Goal: Task Accomplishment & Management: Complete application form

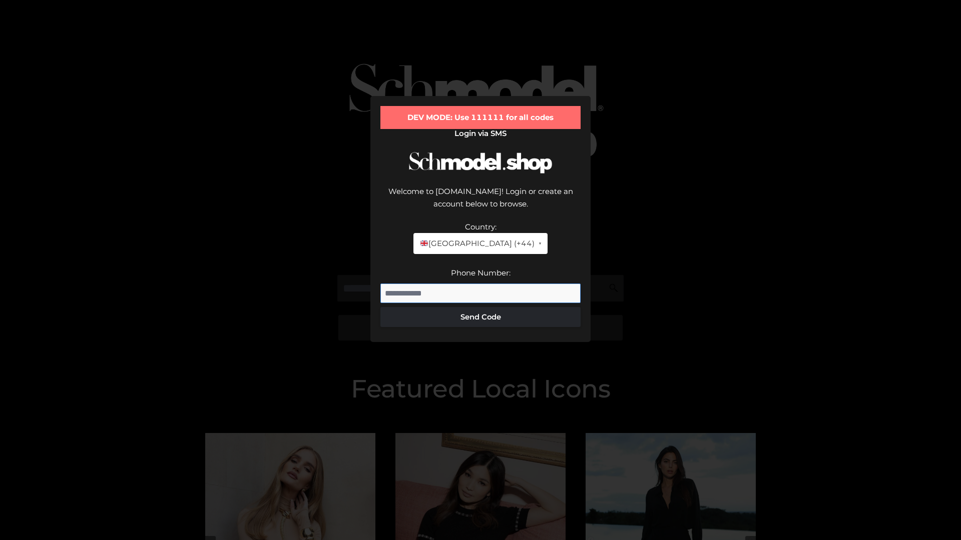
click at [480, 284] on input "Phone Number:" at bounding box center [480, 294] width 200 height 20
type input "**********"
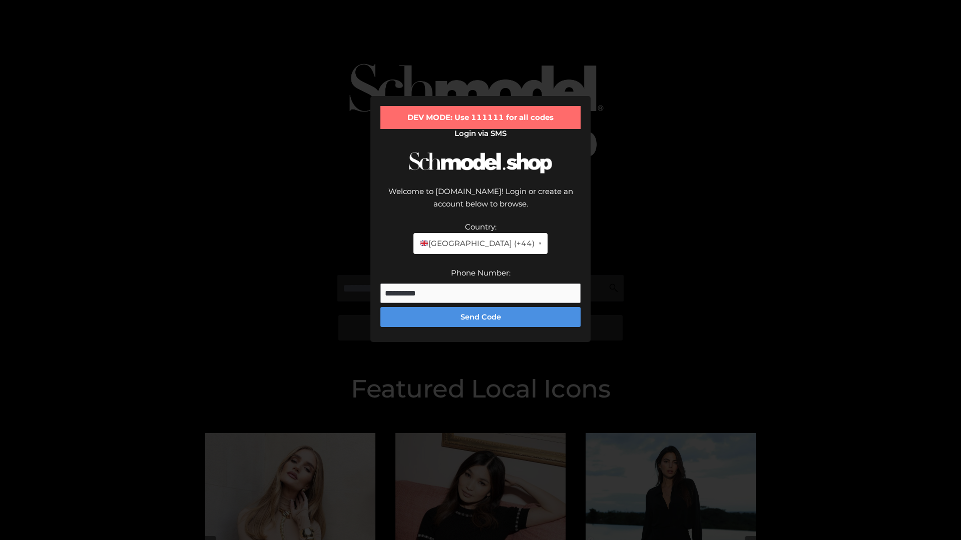
click at [480, 307] on button "Send Code" at bounding box center [480, 317] width 200 height 20
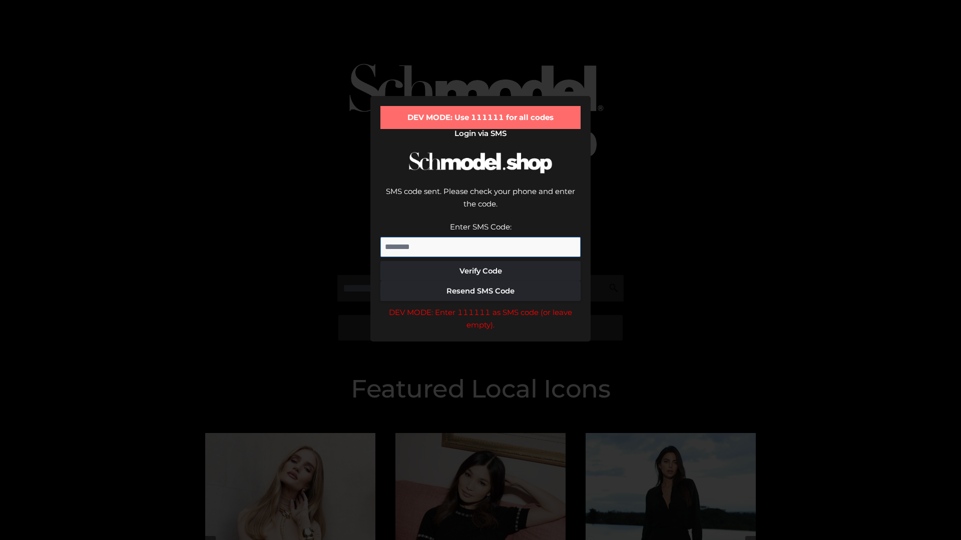
click at [480, 237] on input "Enter SMS Code:" at bounding box center [480, 247] width 200 height 20
type input "******"
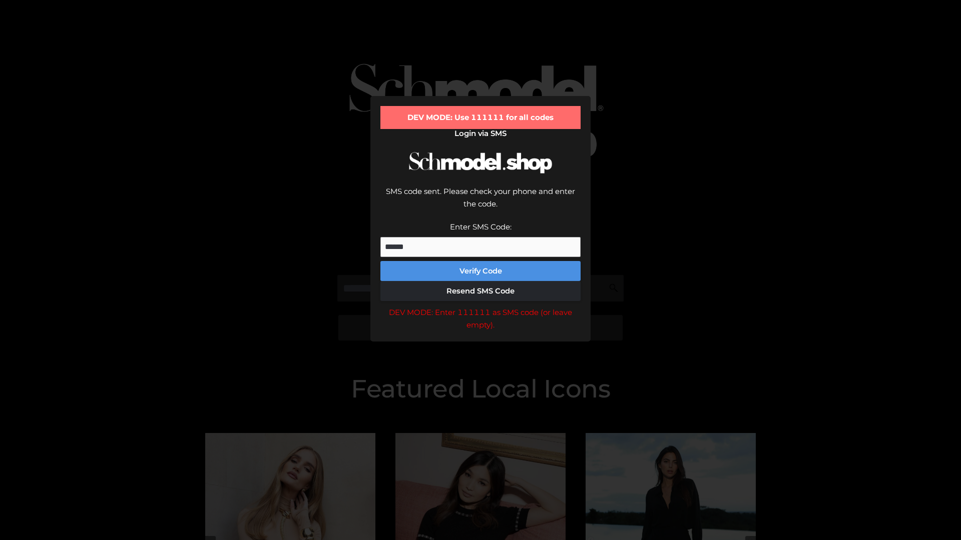
click at [480, 261] on button "Verify Code" at bounding box center [480, 271] width 200 height 20
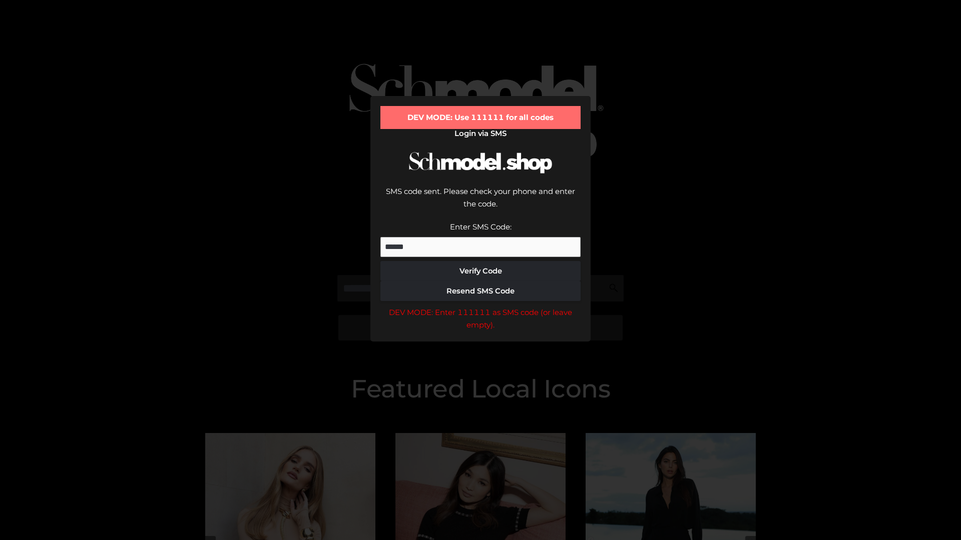
click at [480, 306] on div "DEV MODE: Enter 111111 as SMS code (or leave empty)." at bounding box center [480, 319] width 200 height 26
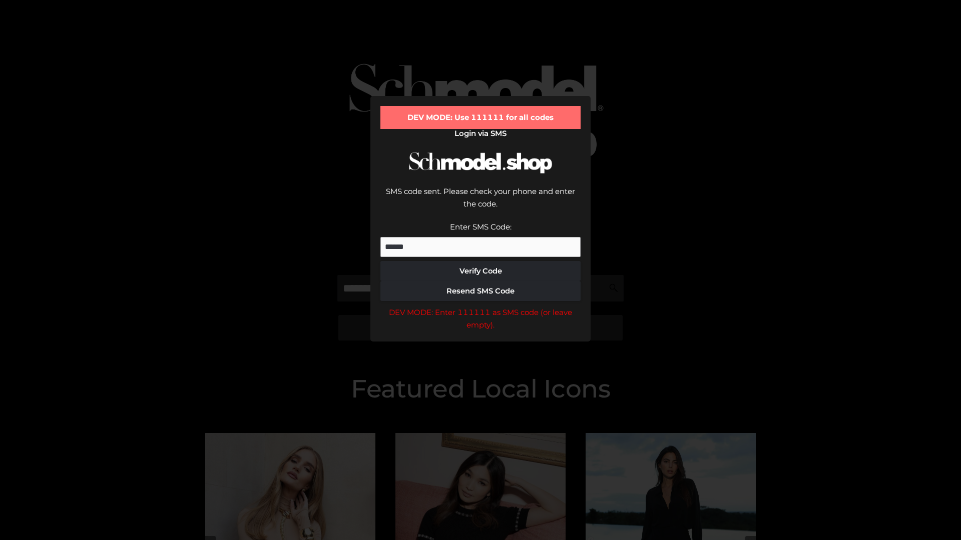
click at [480, 306] on div "DEV MODE: Enter 111111 as SMS code (or leave empty)." at bounding box center [480, 319] width 200 height 26
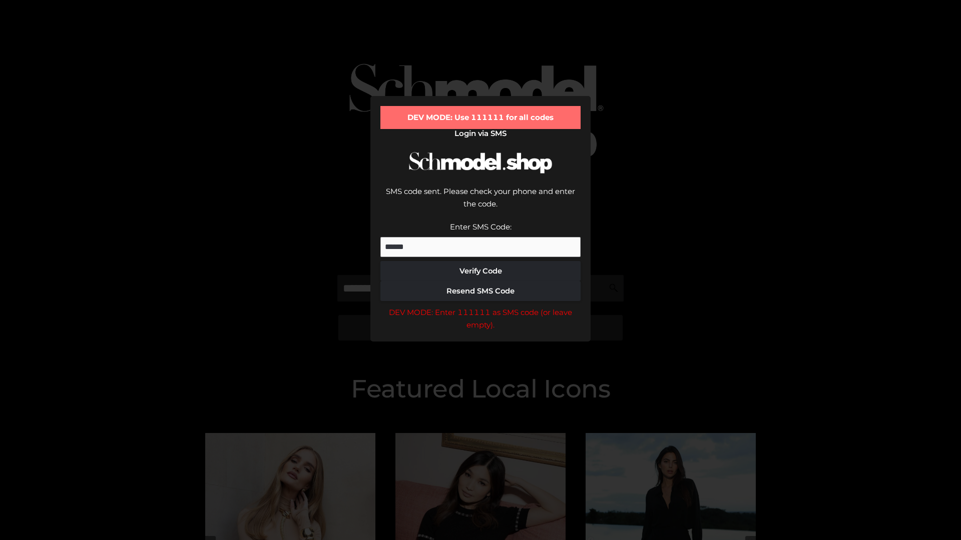
click at [480, 306] on div "DEV MODE: Enter 111111 as SMS code (or leave empty)." at bounding box center [480, 319] width 200 height 26
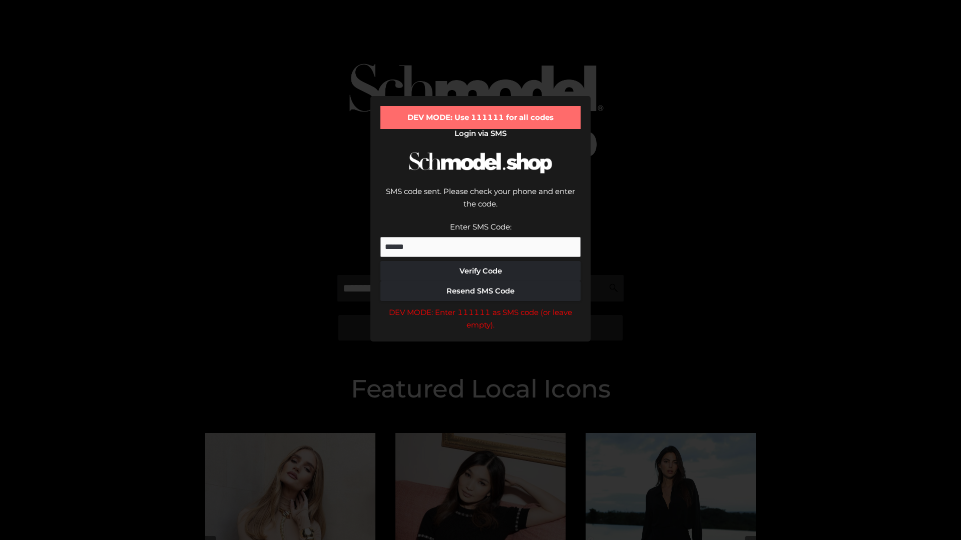
click at [480, 306] on div "DEV MODE: Enter 111111 as SMS code (or leave empty)." at bounding box center [480, 319] width 200 height 26
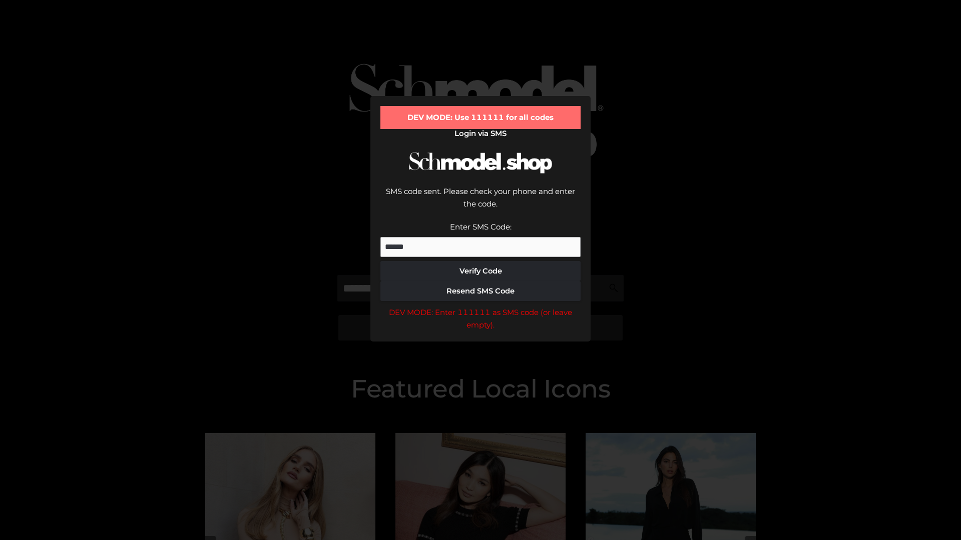
click at [480, 306] on div "DEV MODE: Enter 111111 as SMS code (or leave empty)." at bounding box center [480, 319] width 200 height 26
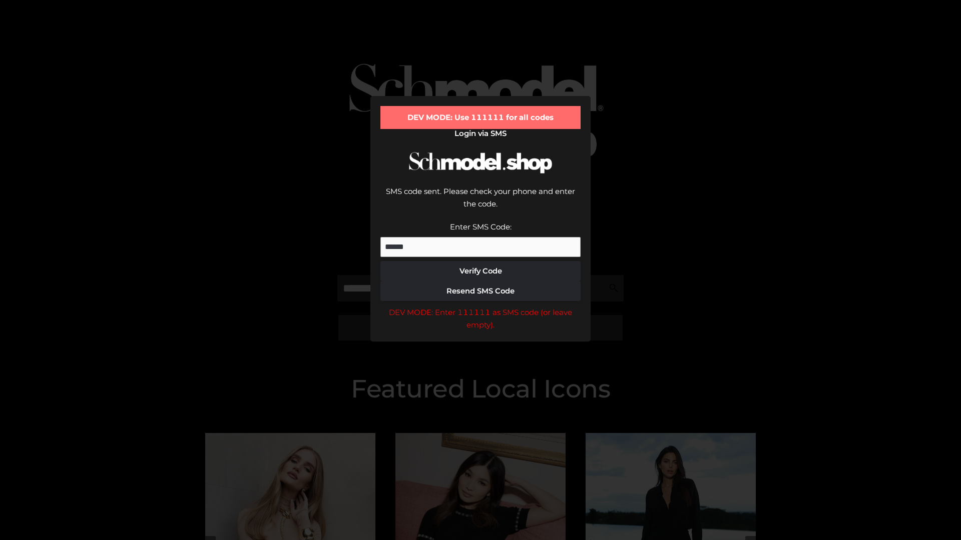
click at [480, 306] on div "DEV MODE: Enter 111111 as SMS code (or leave empty)." at bounding box center [480, 319] width 200 height 26
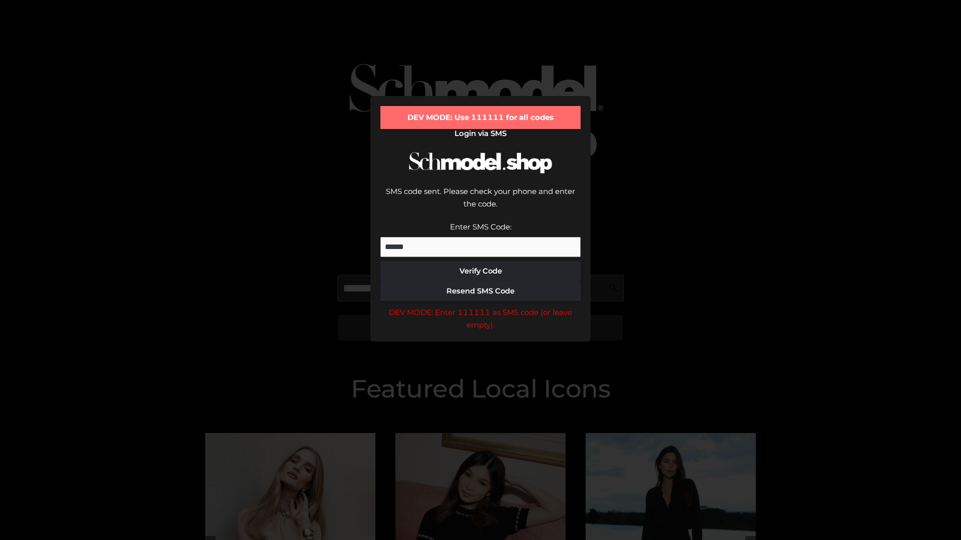
scroll to position [0, 52]
click at [480, 306] on div "DEV MODE: Enter 111111 as SMS code (or leave empty)." at bounding box center [480, 319] width 200 height 26
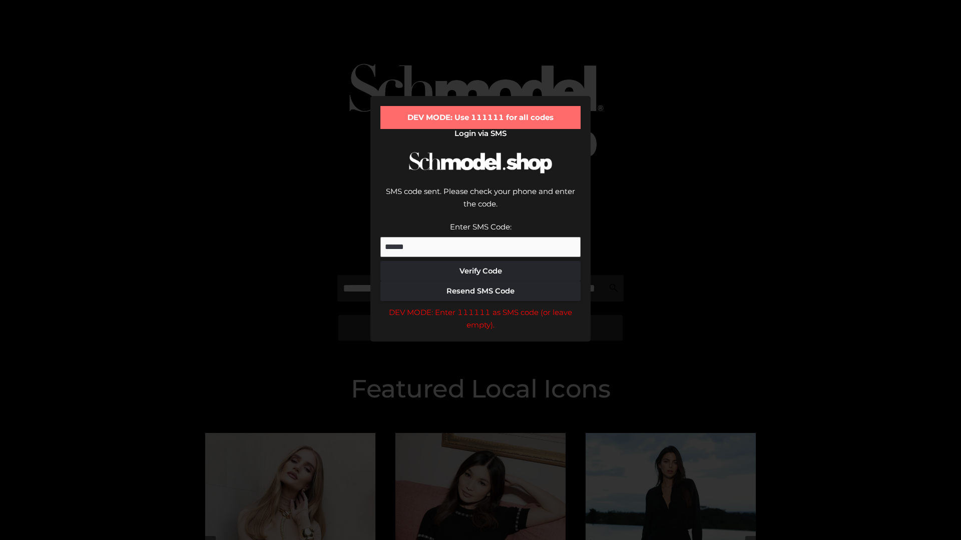
click at [480, 306] on div "DEV MODE: Enter 111111 as SMS code (or leave empty)." at bounding box center [480, 319] width 200 height 26
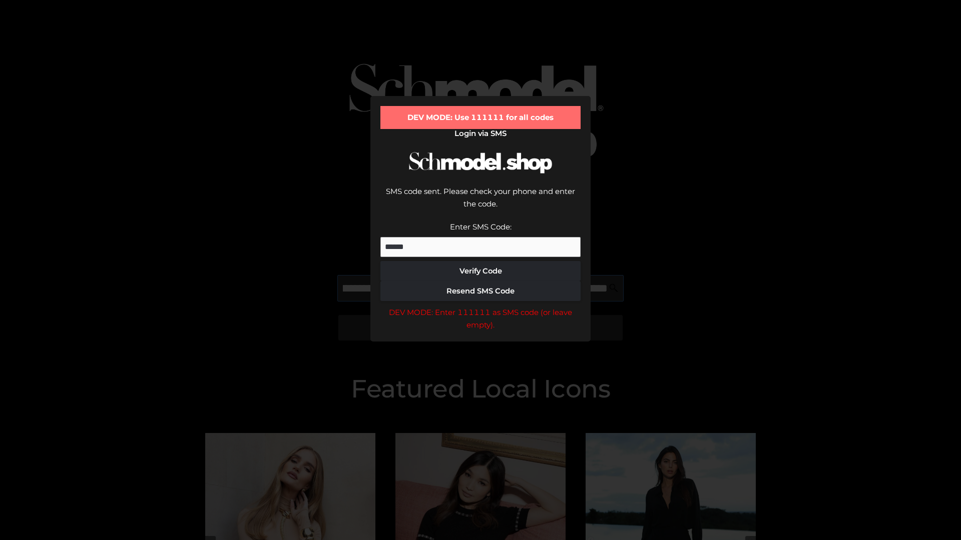
scroll to position [0, 109]
click at [480, 306] on div "DEV MODE: Enter 111111 as SMS code (or leave empty)." at bounding box center [480, 319] width 200 height 26
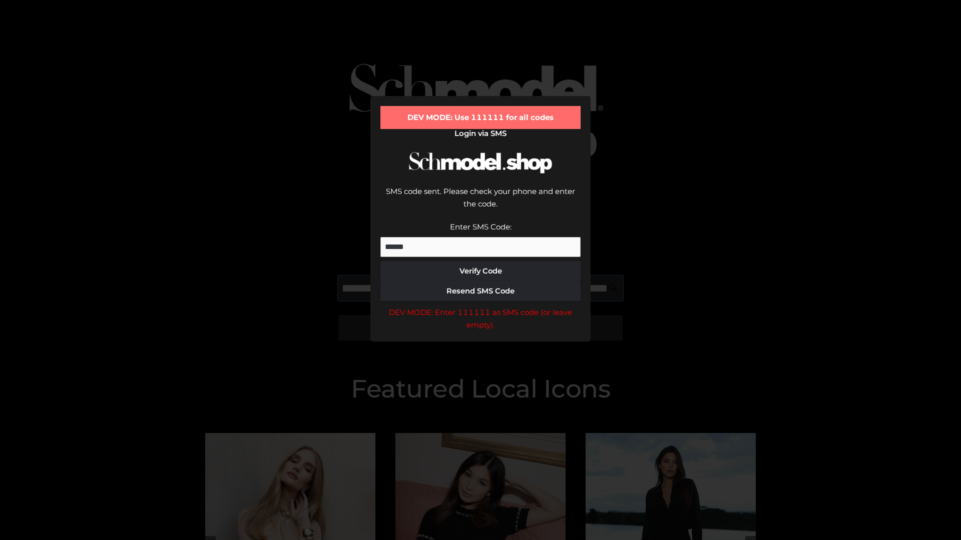
type input "**********"
